Goal: Find contact information: Obtain details needed to contact an individual or organization

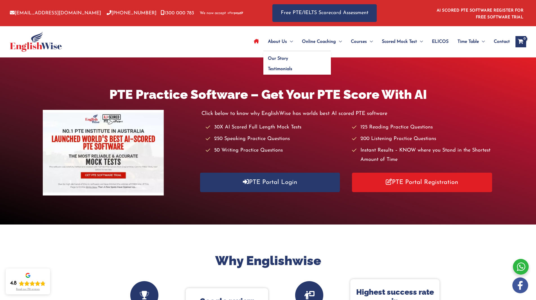
click at [276, 45] on span "About Us" at bounding box center [277, 42] width 19 height 20
click at [276, 59] on span "Our Story" at bounding box center [278, 58] width 20 height 5
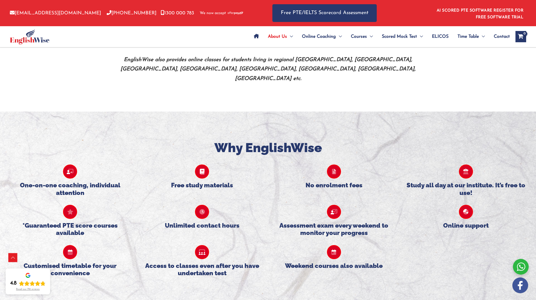
scroll to position [242, 0]
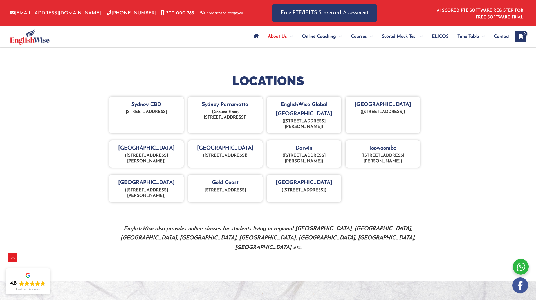
click at [489, 34] on link "Contact" at bounding box center [499, 37] width 21 height 20
click at [495, 37] on span "Contact" at bounding box center [502, 37] width 16 height 20
